Goal: Task Accomplishment & Management: Use online tool/utility

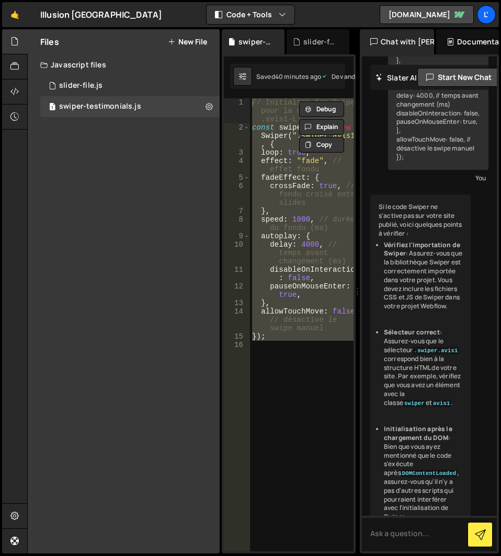
scroll to position [181, 0]
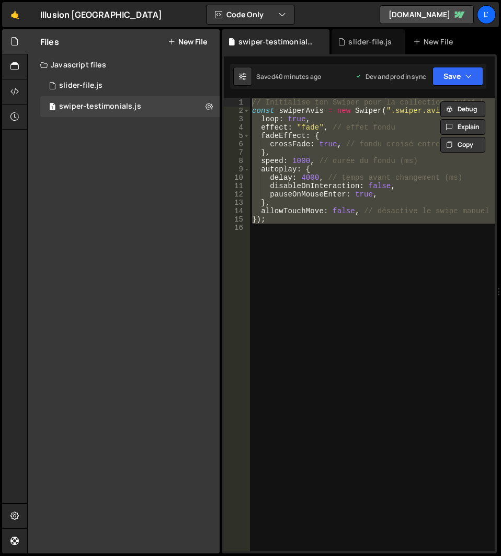
drag, startPoint x: 364, startPoint y: 284, endPoint x: 499, endPoint y: 284, distance: 135.3
click at [499, 284] on div at bounding box center [498, 291] width 4 height 525
click at [301, 278] on div "// Initialise ton Swiper pour la collection .avis1-L const swiperAvis = new Swi…" at bounding box center [372, 324] width 245 height 453
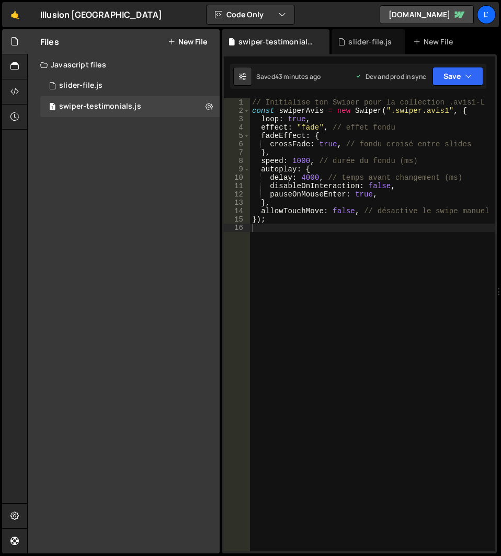
click at [433, 310] on div "// Initialise ton Swiper pour la collection .avis1-L const swiperAvis = new Swi…" at bounding box center [372, 333] width 245 height 470
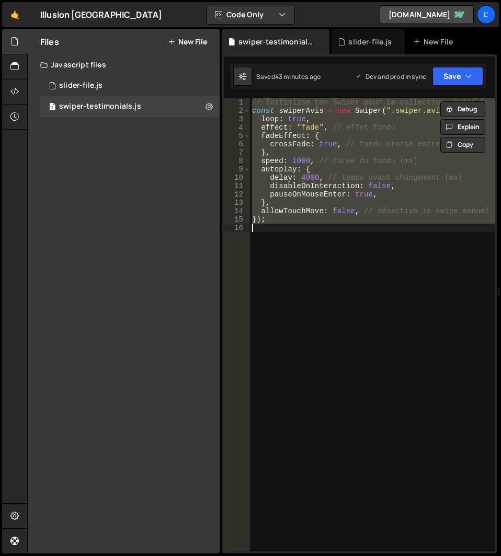
paste textarea "});"
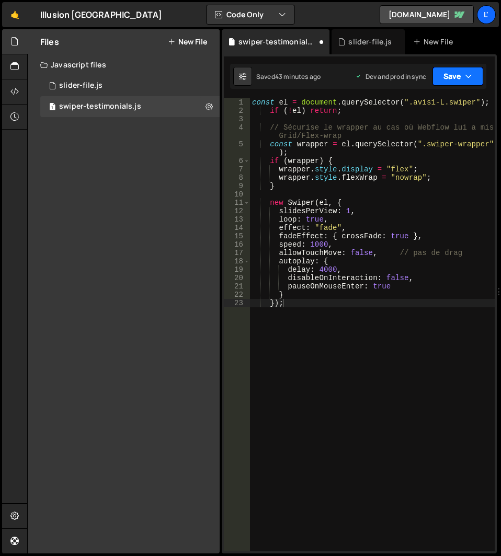
click at [480, 81] on button "Save" at bounding box center [457, 76] width 51 height 19
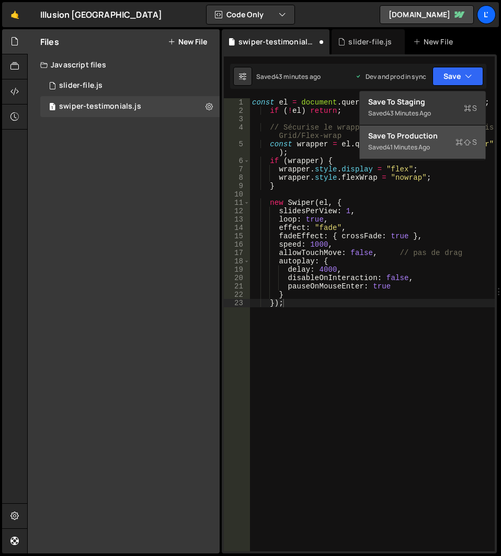
click at [408, 141] on div "Save to Production S" at bounding box center [422, 136] width 109 height 10
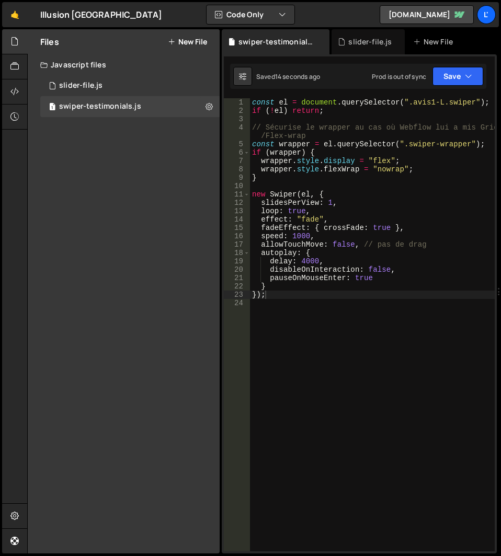
type textarea "});"
click at [273, 295] on div "const el = document . querySelector ( ".avis1-L.swiper" ) ; if ( ! el ) return …" at bounding box center [372, 333] width 245 height 470
type textarea "});"
click at [444, 74] on button "Save" at bounding box center [457, 76] width 51 height 19
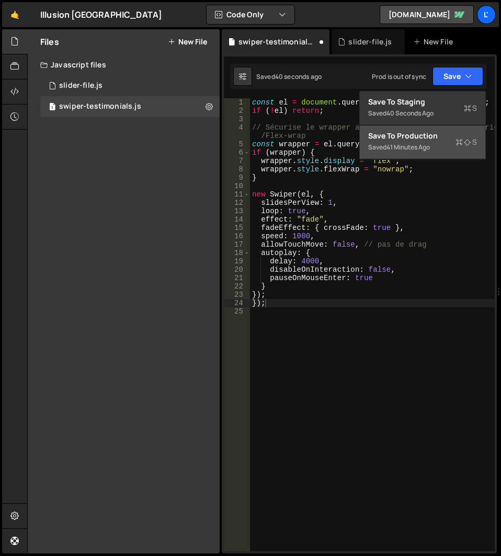
click at [428, 143] on div "41 minutes ago" at bounding box center [407, 147] width 43 height 9
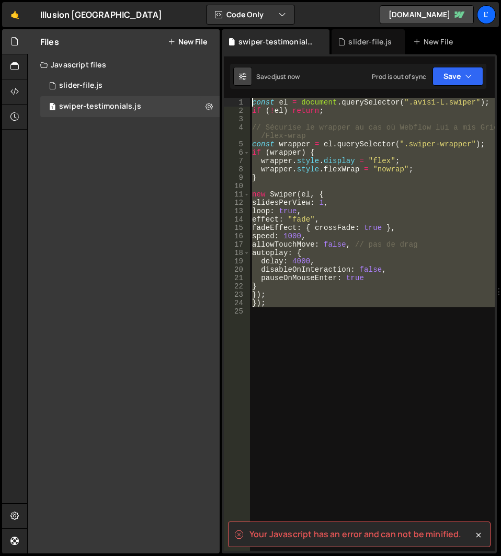
drag, startPoint x: 335, startPoint y: 340, endPoint x: 250, endPoint y: 78, distance: 275.8
click at [250, 78] on div "Debug Explain Copy swiper-testimonials.js slider-file.js New File Saved just no…" at bounding box center [359, 291] width 275 height 525
type textarea "const el = document.querySelector(".avis1-L.swiper"); if (!el) return;"
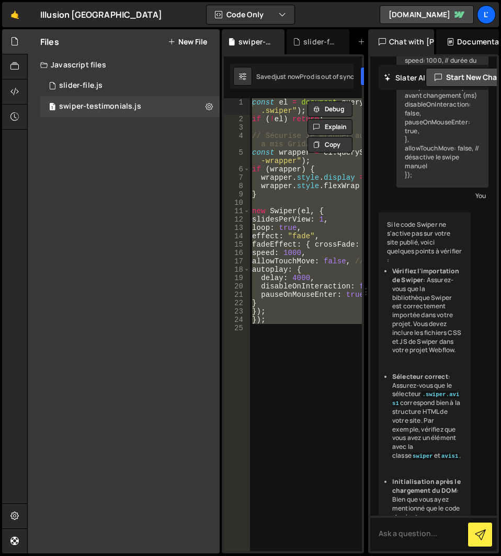
scroll to position [137, 0]
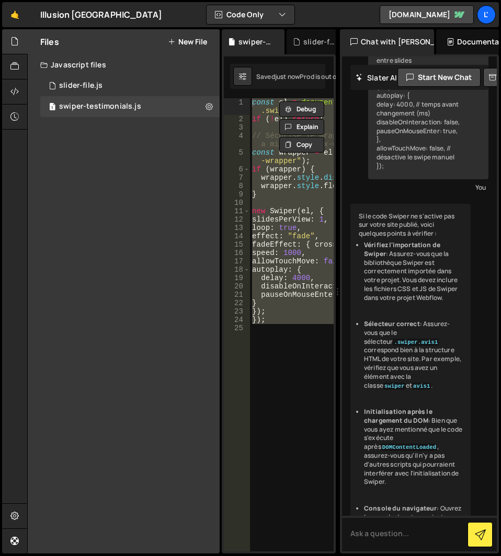
drag, startPoint x: 497, startPoint y: 294, endPoint x: 331, endPoint y: 284, distance: 165.9
click at [331, 284] on div "Files New File Javascript files 1 slider-file.js 0 1 swiper-testimonials.js 0 C…" at bounding box center [263, 291] width 473 height 525
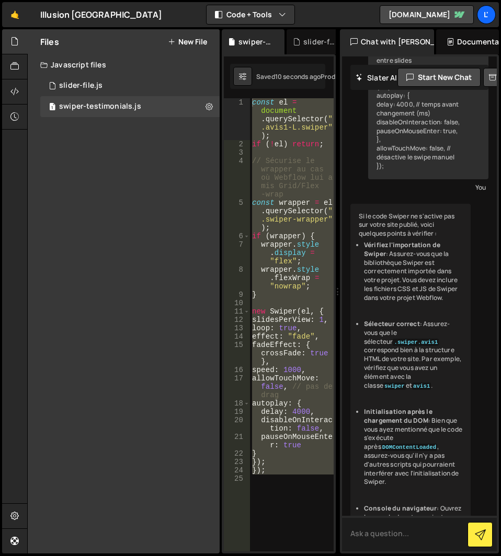
click at [397, 540] on textarea at bounding box center [419, 534] width 155 height 36
paste textarea "const el = document.querySelector(".avis1-L.swiper"); if (!el) return; // Sécur…"
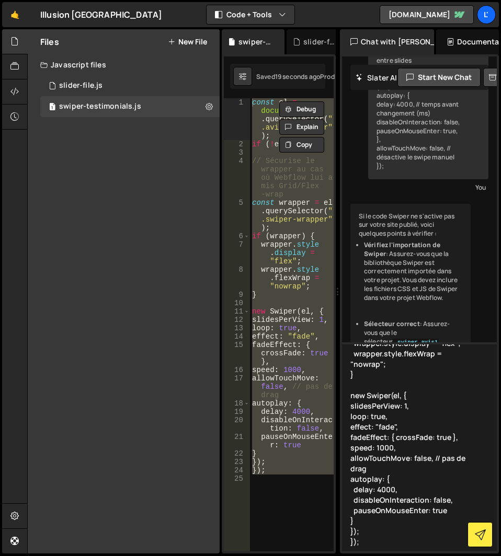
type textarea "Corrigre moi ce code "const el = document.querySelector(".avis1-L.swiper"); if …"
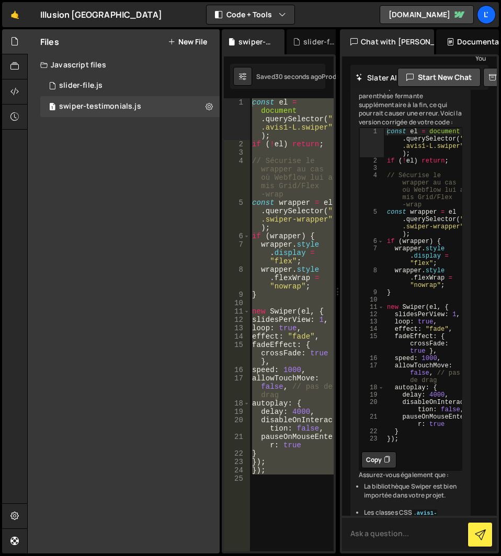
scroll to position [1285, 0]
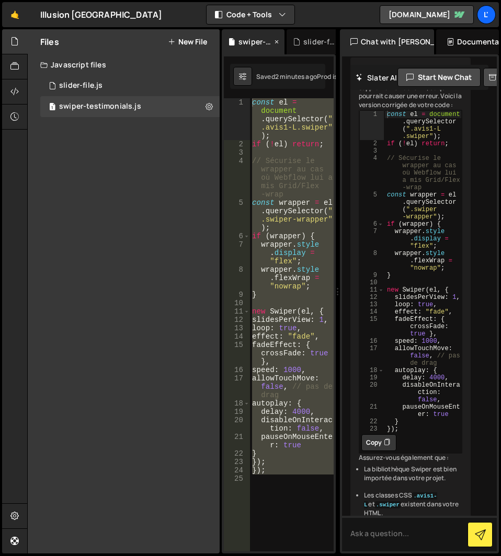
click at [226, 42] on div "swiper-testimonials.js" at bounding box center [253, 41] width 63 height 25
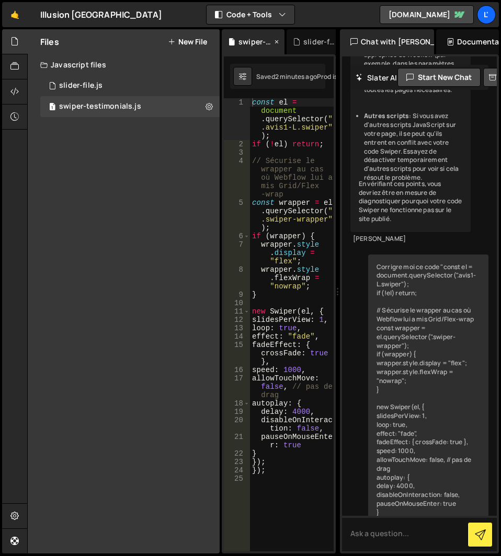
scroll to position [1453, 0]
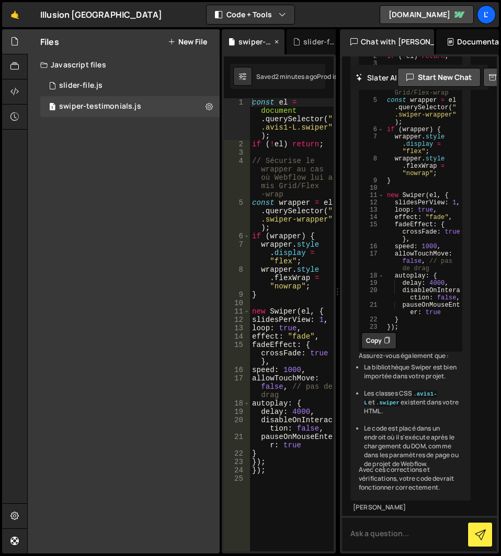
click at [226, 42] on div "swiper-testimonials.js" at bounding box center [253, 41] width 63 height 25
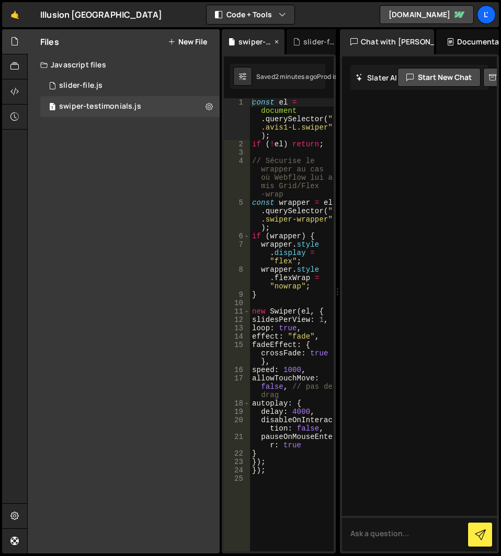
click at [227, 42] on div "swiper-testimonials.js" at bounding box center [253, 41] width 63 height 25
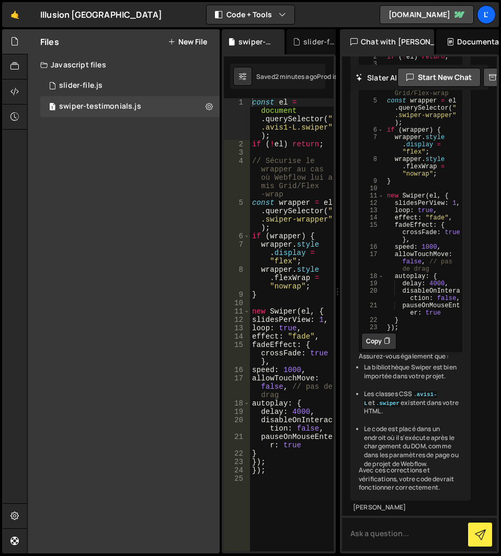
scroll to position [3163, 0]
click at [380, 350] on button "Copy" at bounding box center [378, 341] width 35 height 17
click at [298, 393] on div "const el = document . querySelector ( " .avis1-L.swiper" ) ; if ( ! el ) return…" at bounding box center [292, 349] width 84 height 503
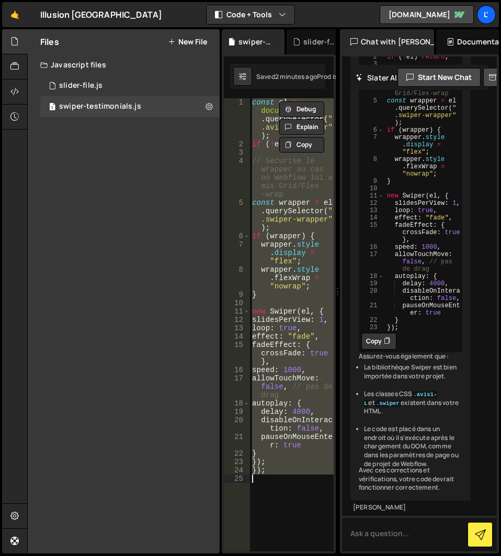
paste textarea
type textarea "});"
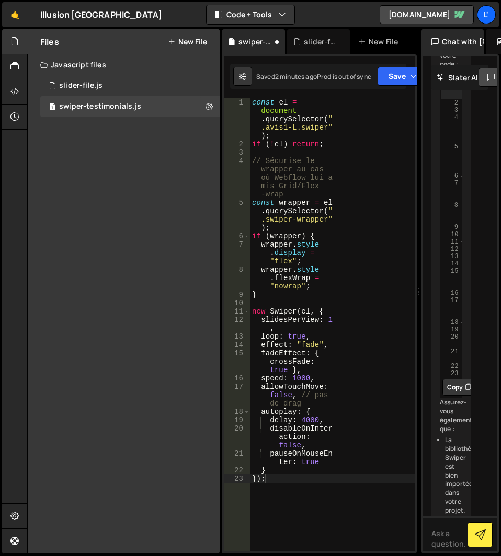
scroll to position [8424, 0]
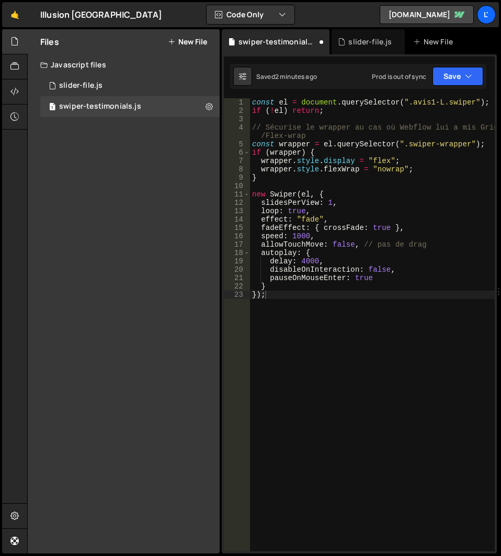
drag, startPoint x: 337, startPoint y: 287, endPoint x: 497, endPoint y: 292, distance: 160.5
click at [497, 292] on icon at bounding box center [500, 291] width 8 height 11
click at [449, 73] on button "Save" at bounding box center [457, 76] width 51 height 19
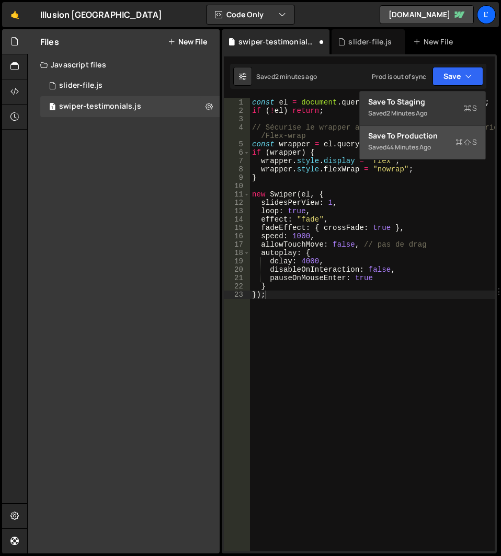
click at [435, 147] on div "Saved 44 minutes ago" at bounding box center [422, 147] width 109 height 13
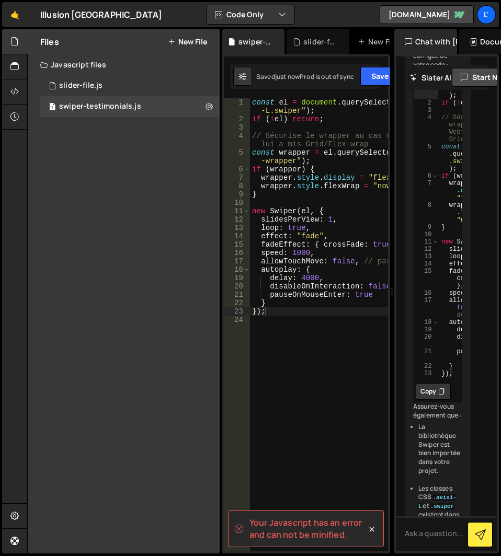
drag, startPoint x: 497, startPoint y: 293, endPoint x: 367, endPoint y: 285, distance: 130.9
click at [367, 285] on div "Files New File Javascript files 1 slider-file.js 0 1 swiper-testimonials.js 0 C…" at bounding box center [263, 291] width 473 height 525
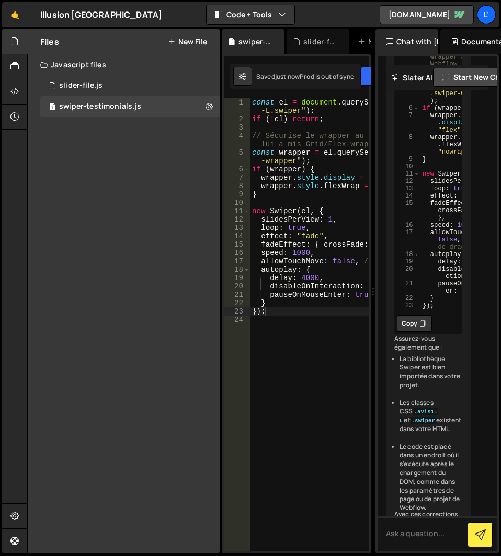
scroll to position [4501, 0]
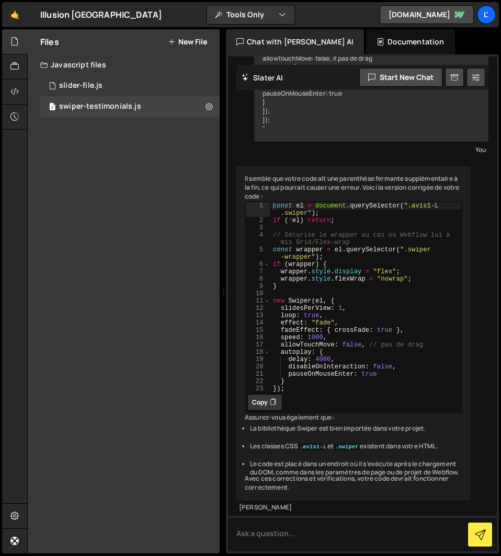
drag, startPoint x: 373, startPoint y: 285, endPoint x: 212, endPoint y: 275, distance: 161.7
click at [212, 275] on div "Files New File Javascript files 1 slider-file.js 0 1 swiper-testimonials.js 0 C…" at bounding box center [263, 291] width 473 height 525
click at [266, 394] on button "Copy" at bounding box center [264, 402] width 35 height 17
click at [268, 525] on textarea at bounding box center [362, 534] width 269 height 36
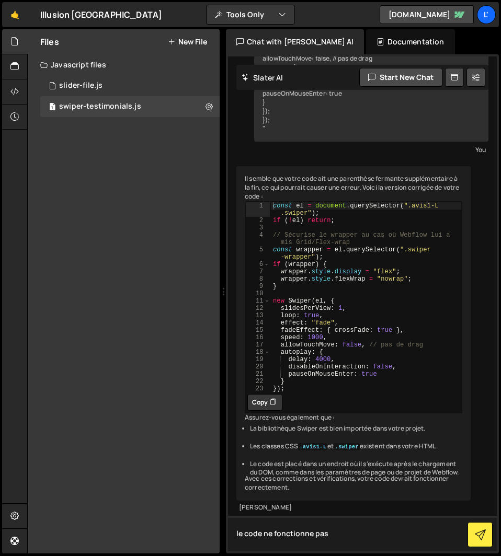
type textarea "le code ne fonctionne pas"
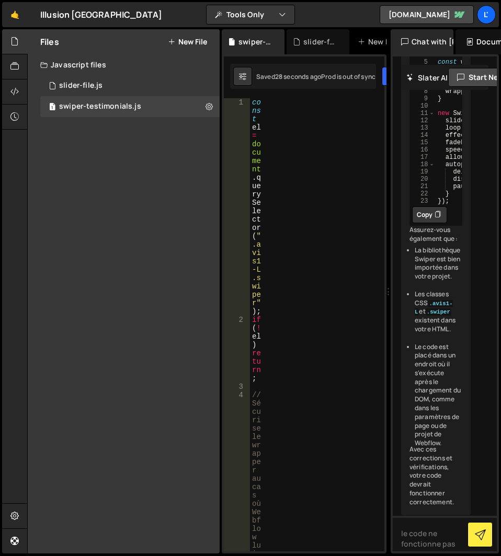
drag, startPoint x: 225, startPoint y: 291, endPoint x: 382, endPoint y: 296, distance: 156.8
click at [382, 296] on div "Files New File Javascript files 1 slider-file.js 0 1 swiper-testimonials.js 0 C…" at bounding box center [263, 291] width 473 height 525
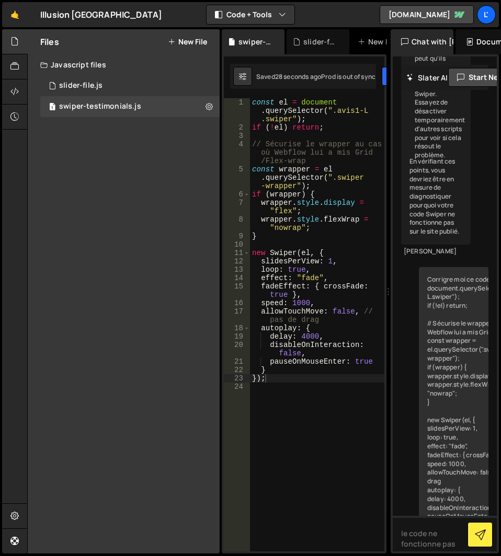
scroll to position [5348, 0]
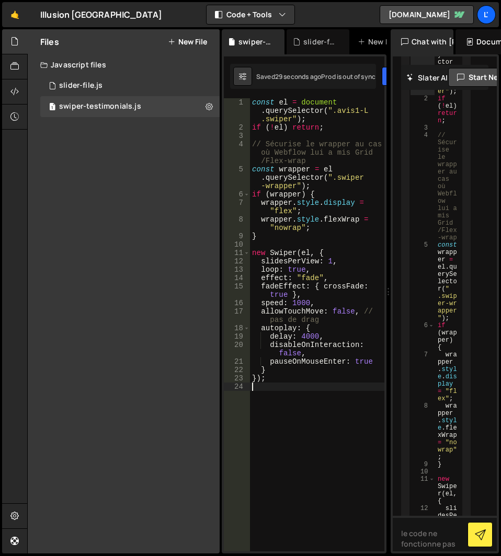
click at [314, 391] on div "const el = document . querySelector ( ".avis1-L .swiper" ) ; if ( ! el ) return…" at bounding box center [317, 339] width 134 height 482
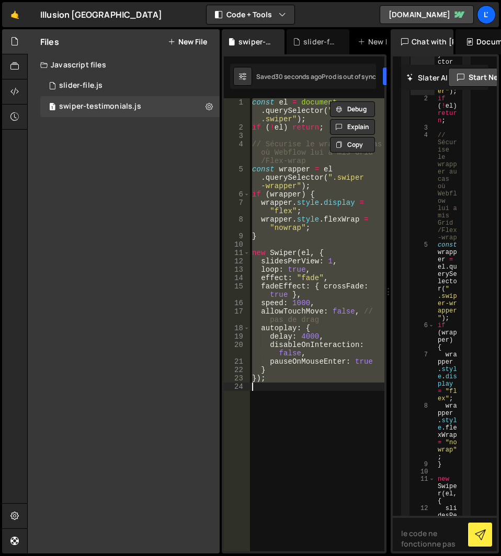
paste textarea
type textarea "});"
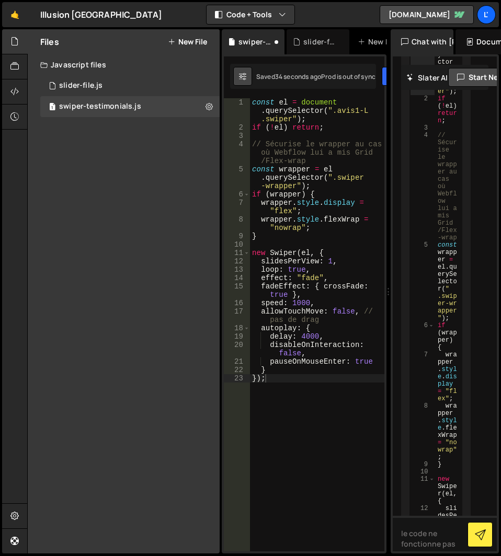
click at [245, 81] on icon at bounding box center [242, 76] width 7 height 10
select select "editor"
select select "ace/theme/monokai"
type input "14"
checkbox input "true"
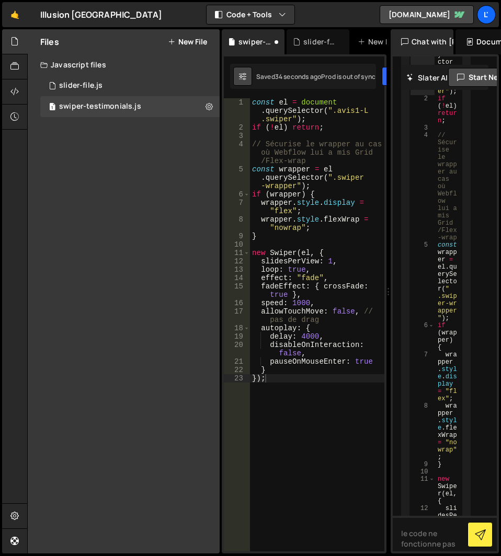
checkbox input "true"
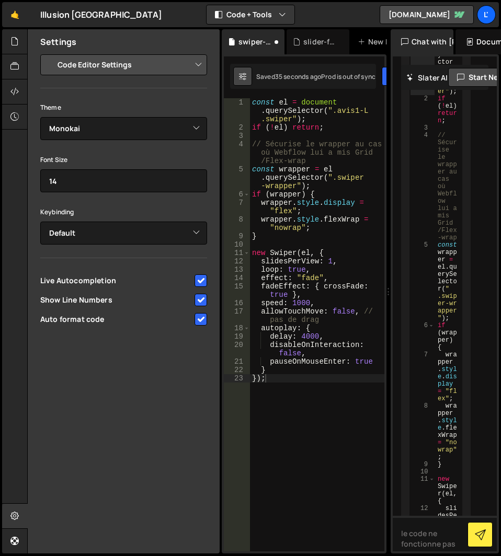
click at [245, 81] on icon at bounding box center [242, 76] width 7 height 10
click at [200, 66] on select "Project Settings Code Editor Settings Chat Settings" at bounding box center [125, 64] width 153 height 23
click at [292, 431] on div "const el = document . querySelector ( ".avis1-L .swiper" ) ; if ( ! el ) return…" at bounding box center [317, 341] width 134 height 486
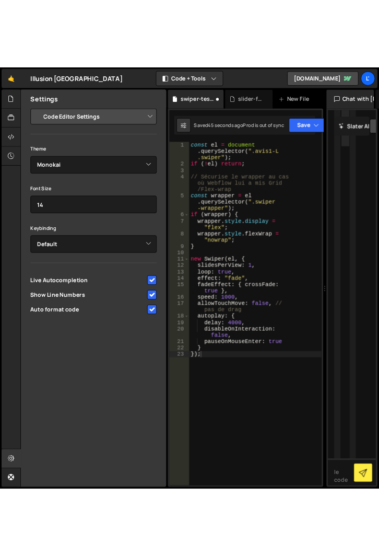
scroll to position [8956, 0]
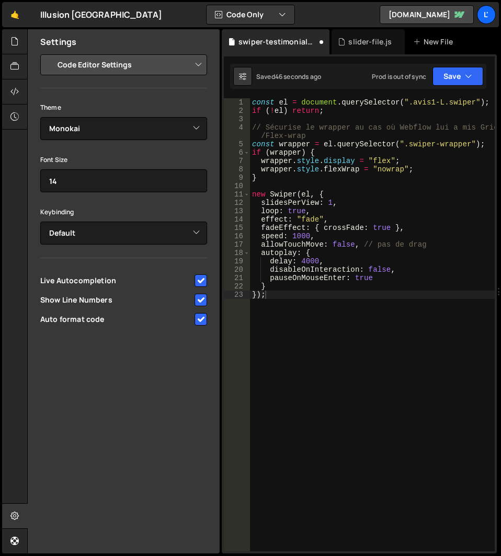
drag, startPoint x: 388, startPoint y: 289, endPoint x: 488, endPoint y: 277, distance: 100.5
click at [488, 277] on div "Files New File Javascript files 1 slider-file.js 0 1 swiper-testimonials.js 0 C…" at bounding box center [263, 291] width 473 height 525
click at [314, 75] on div "47 seconds ago" at bounding box center [297, 76] width 45 height 9
click at [470, 82] on button "Save" at bounding box center [457, 76] width 51 height 19
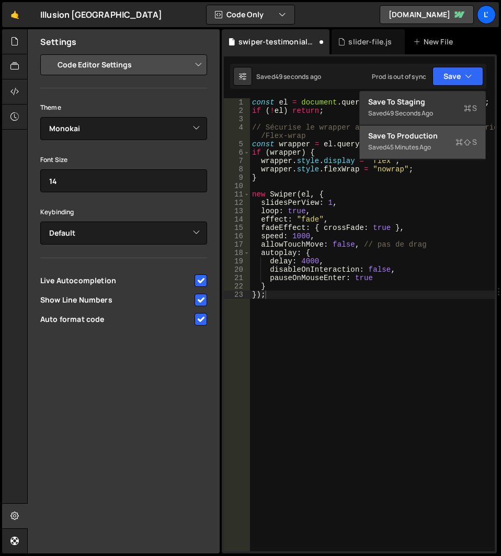
click at [450, 127] on button "Save to Production S Saved 45 minutes ago" at bounding box center [421, 142] width 125 height 34
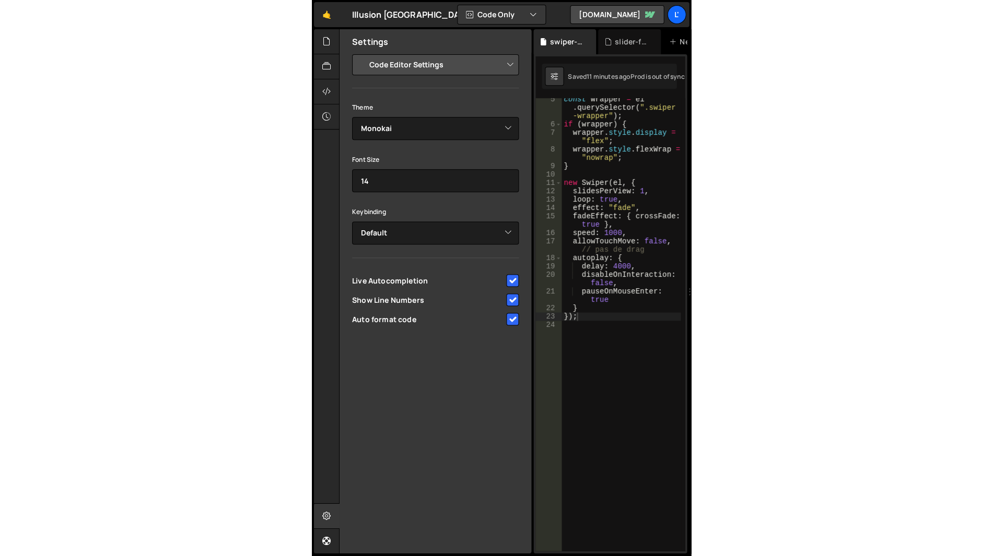
scroll to position [0, 0]
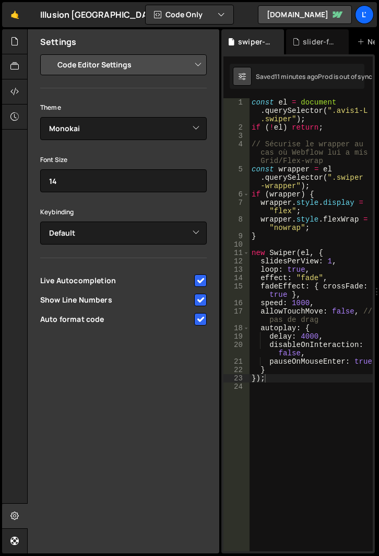
click at [236, 84] on button at bounding box center [242, 76] width 19 height 19
click at [236, 82] on button at bounding box center [242, 76] width 19 height 19
click at [241, 77] on icon at bounding box center [242, 76] width 7 height 10
click at [193, 69] on select "Project Settings Code Editor Settings Chat Settings" at bounding box center [125, 64] width 153 height 23
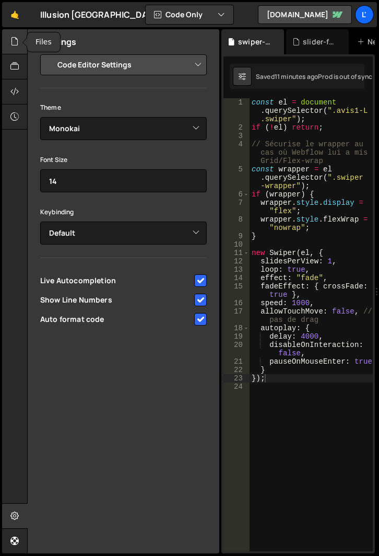
click at [14, 44] on icon at bounding box center [14, 41] width 8 height 11
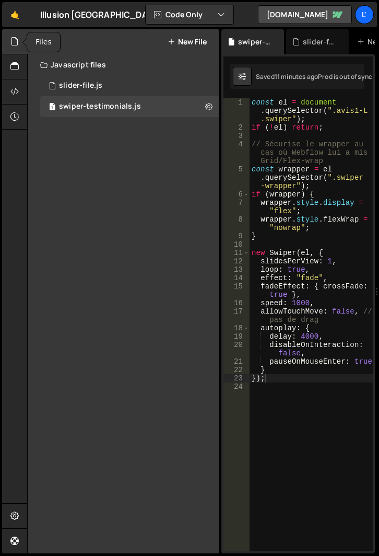
click at [14, 44] on icon at bounding box center [14, 41] width 8 height 11
